Goal: Contribute content

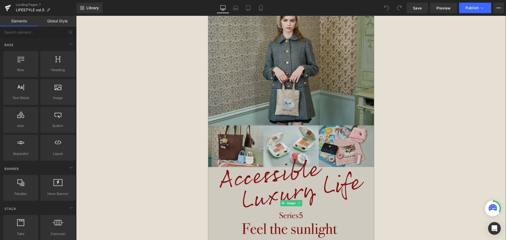
scroll to position [63, 0]
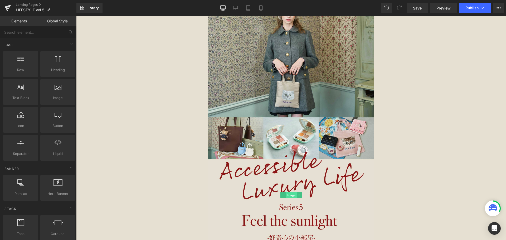
click at [289, 194] on span "Image" at bounding box center [291, 195] width 11 height 6
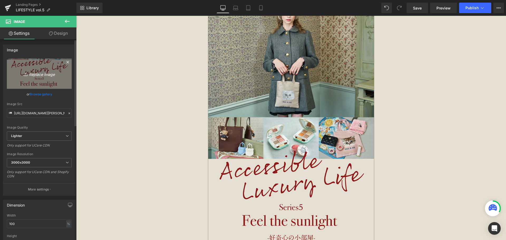
click at [51, 77] on icon "Replace Image" at bounding box center [39, 73] width 42 height 7
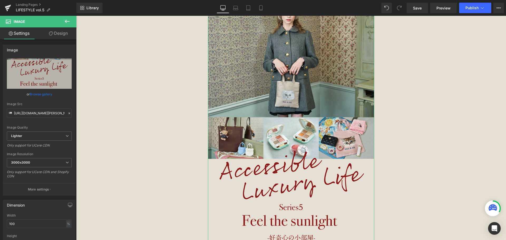
type input "C:\fakepath\paul&joe_vol.5_SP_1.jpg"
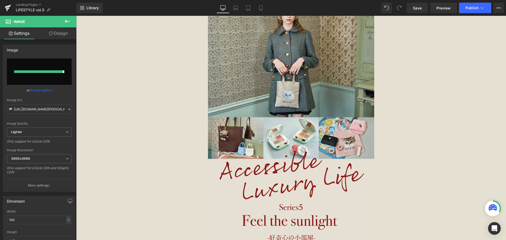
type input "[URL][DOMAIN_NAME][PERSON_NAME][PERSON_NAME]"
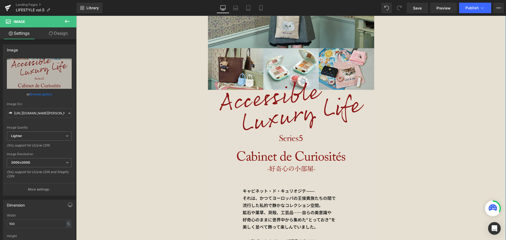
scroll to position [132, 0]
click at [422, 8] on span "Save" at bounding box center [417, 8] width 9 height 6
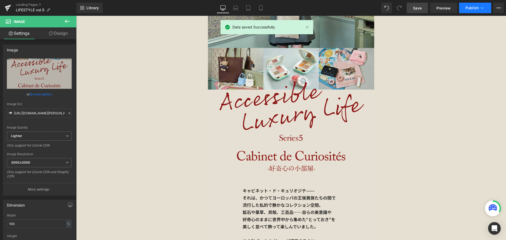
click at [473, 11] on button "Publish" at bounding box center [475, 8] width 32 height 11
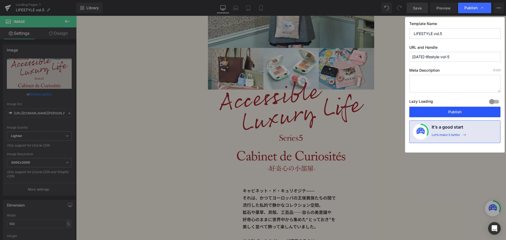
click at [421, 109] on button "Publish" at bounding box center [455, 112] width 91 height 11
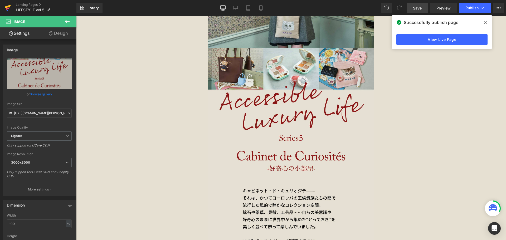
click at [3, 8] on link at bounding box center [8, 8] width 16 height 16
